Goal: Transaction & Acquisition: Purchase product/service

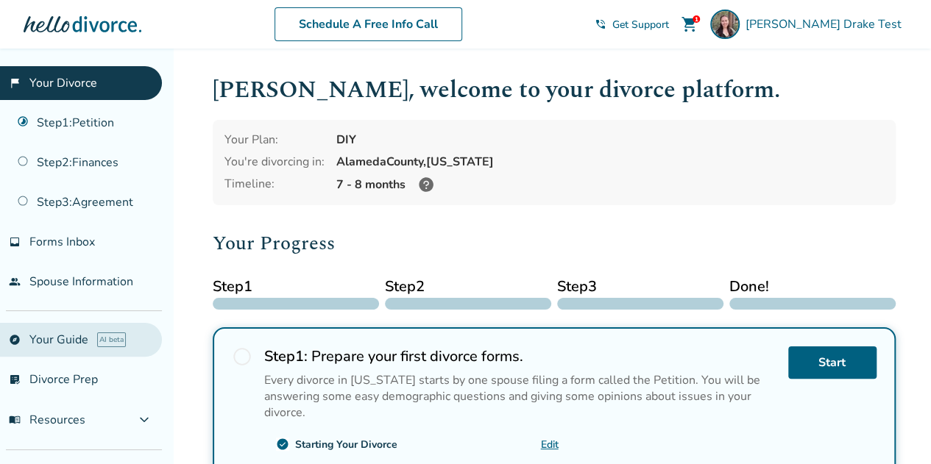
scroll to position [84, 0]
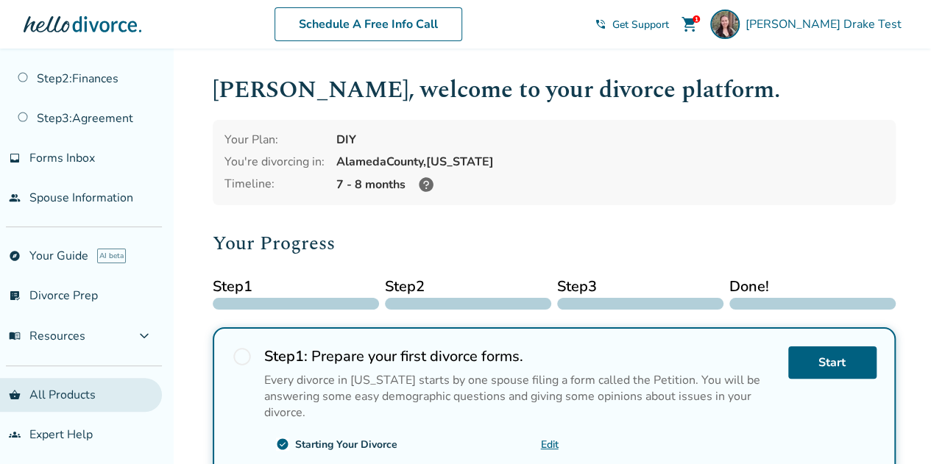
click at [44, 393] on link "shopping_basket All Products" at bounding box center [81, 395] width 162 height 34
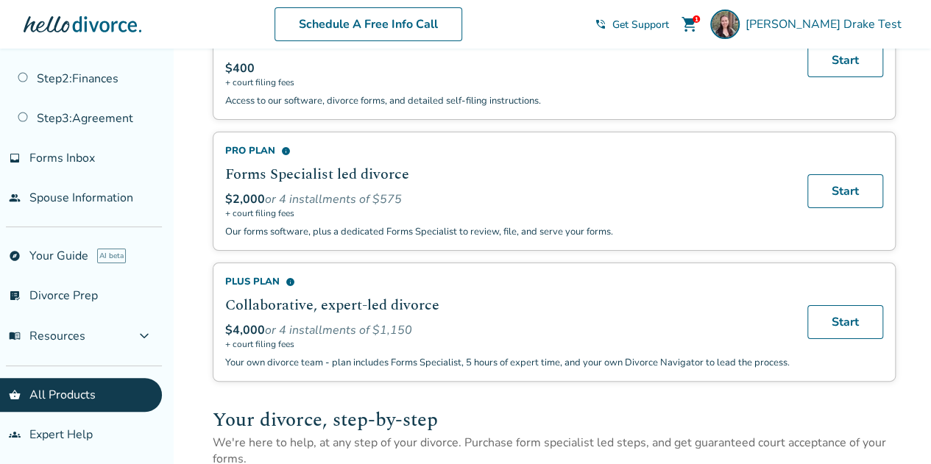
scroll to position [154, 0]
click at [846, 181] on link "Start" at bounding box center [845, 191] width 76 height 34
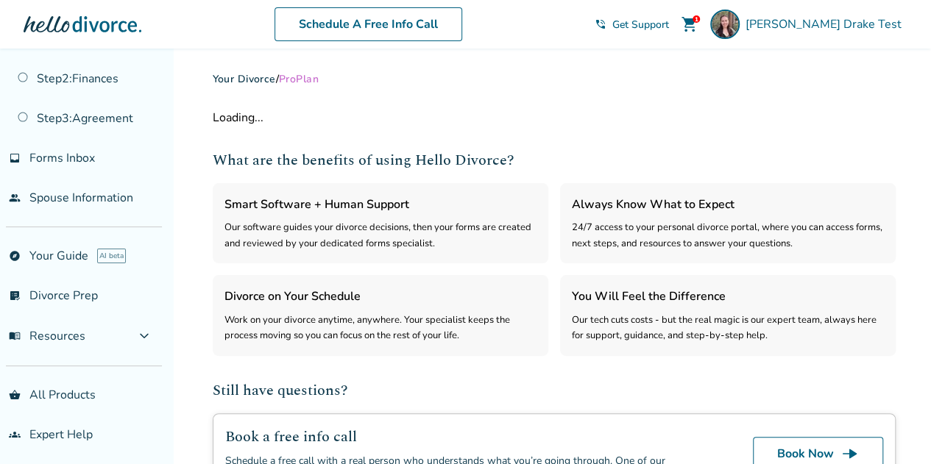
select select "***"
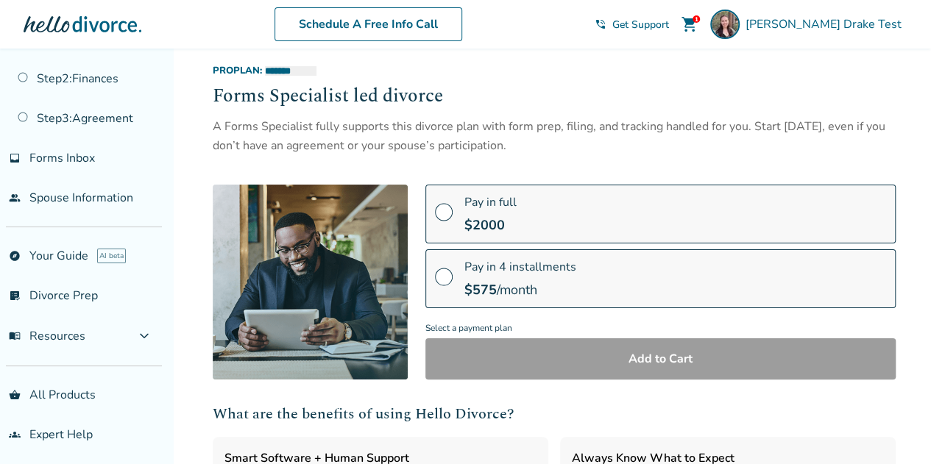
scroll to position [160, 0]
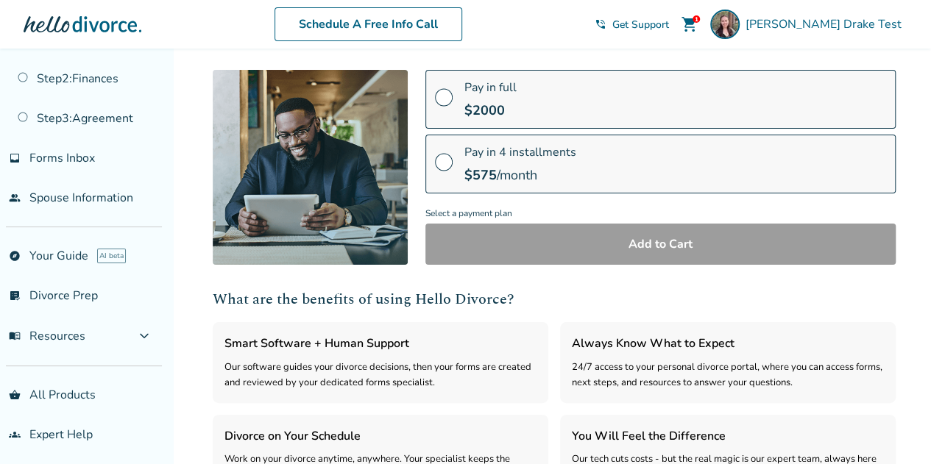
click at [502, 159] on div "Pay in 4 installments $ 575 /month" at bounding box center [520, 164] width 112 height 40
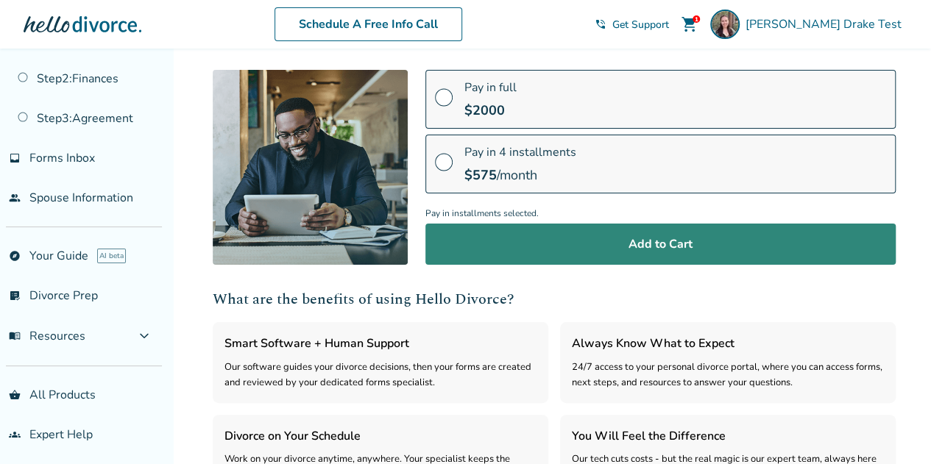
click at [473, 250] on button "Add to Cart" at bounding box center [660, 244] width 470 height 41
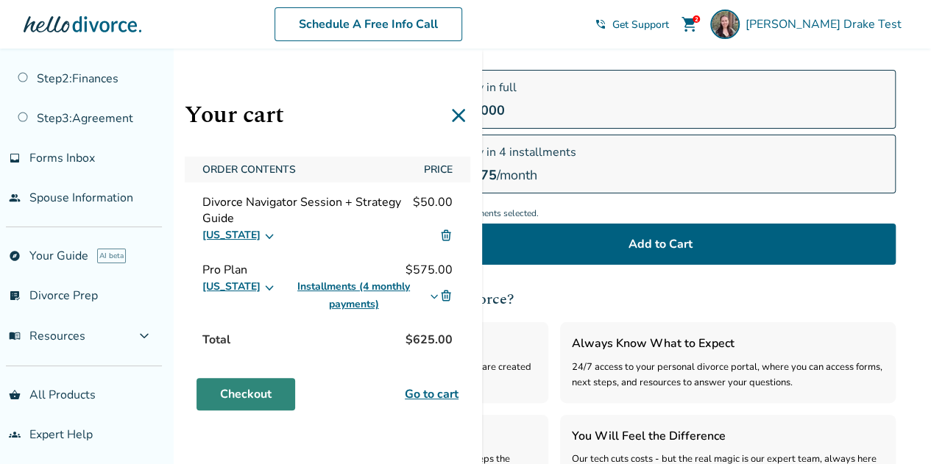
click at [236, 392] on link "Checkout" at bounding box center [246, 394] width 99 height 32
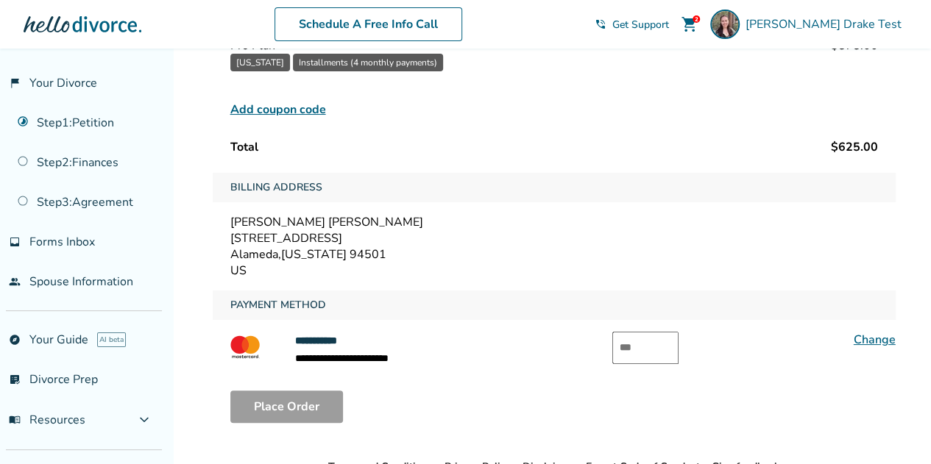
scroll to position [297, 0]
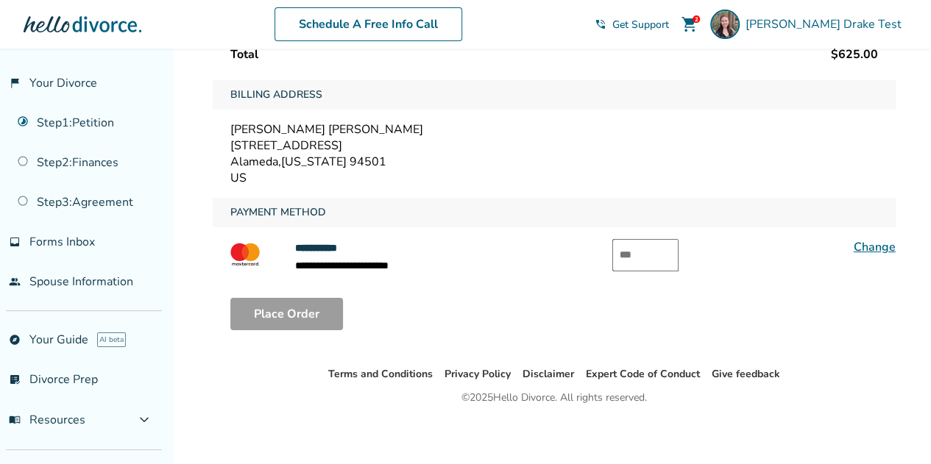
click at [870, 244] on link "Change" at bounding box center [875, 247] width 42 height 16
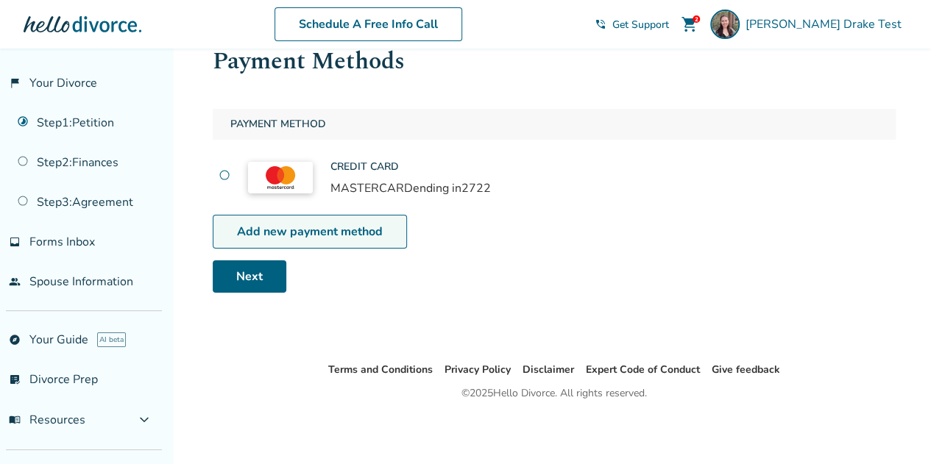
click at [312, 241] on link "Add new payment method" at bounding box center [310, 232] width 194 height 34
select select "**"
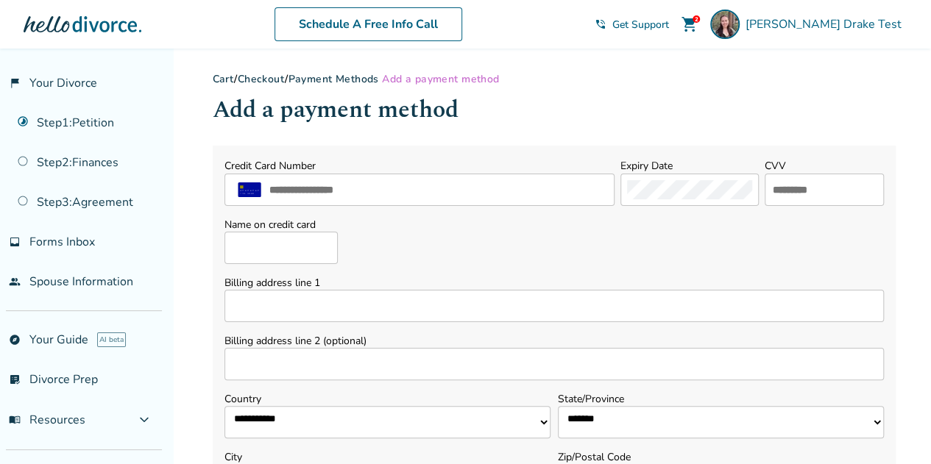
click at [324, 96] on h1 "Add a payment method" at bounding box center [554, 110] width 683 height 36
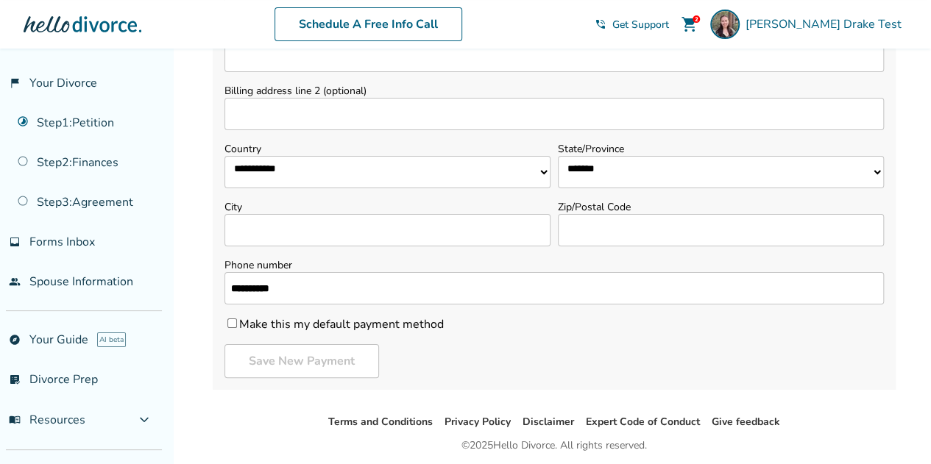
scroll to position [298, 0]
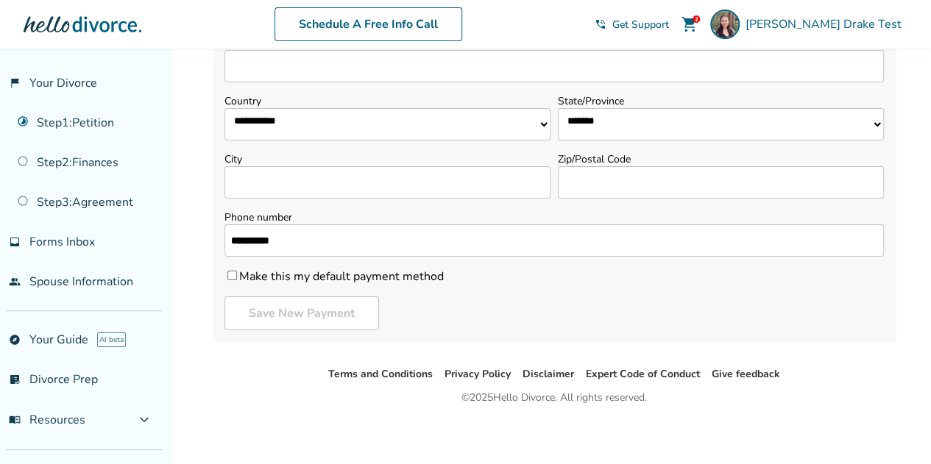
click at [247, 366] on ul "Terms and Conditions Privacy Policy Disclaimer Expert Code of Conduct Give feed…" at bounding box center [554, 375] width 754 height 18
